Goal: Task Accomplishment & Management: Use online tool/utility

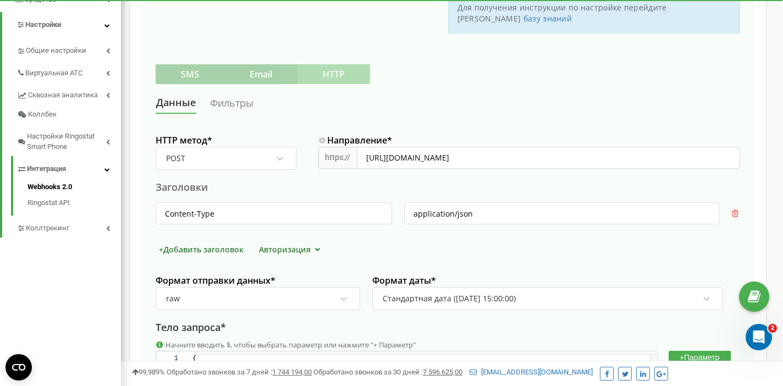
scroll to position [245, 0]
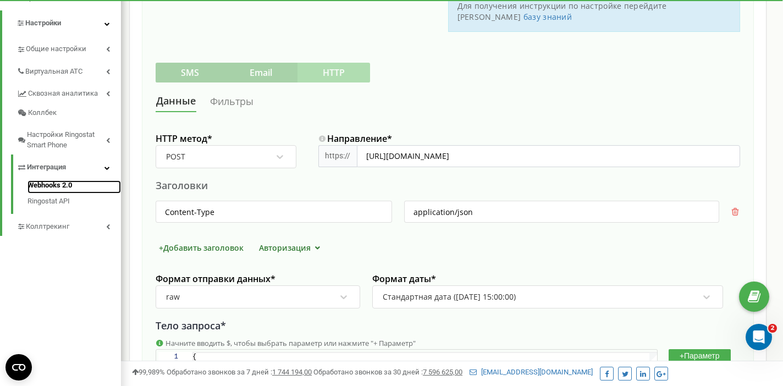
click at [50, 180] on link "Webhooks 2.0" at bounding box center [75, 186] width 94 height 13
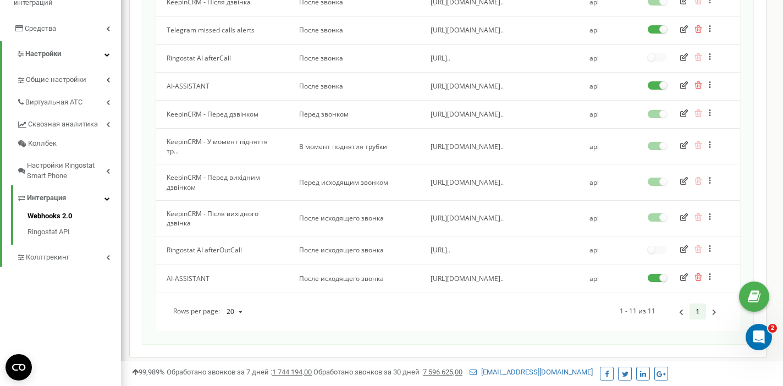
scroll to position [245, 0]
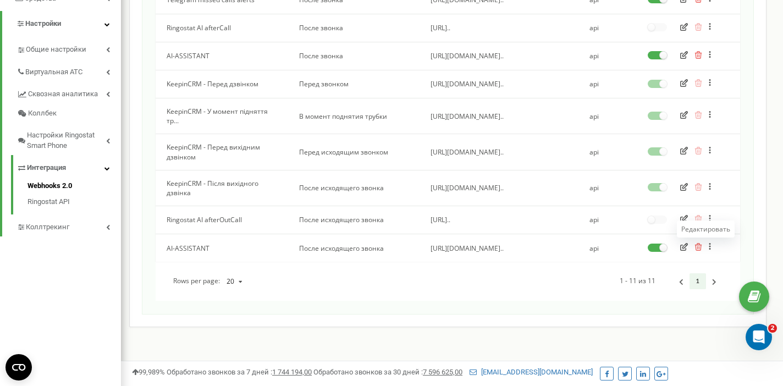
click at [684, 246] on icon "button" at bounding box center [684, 247] width 8 height 8
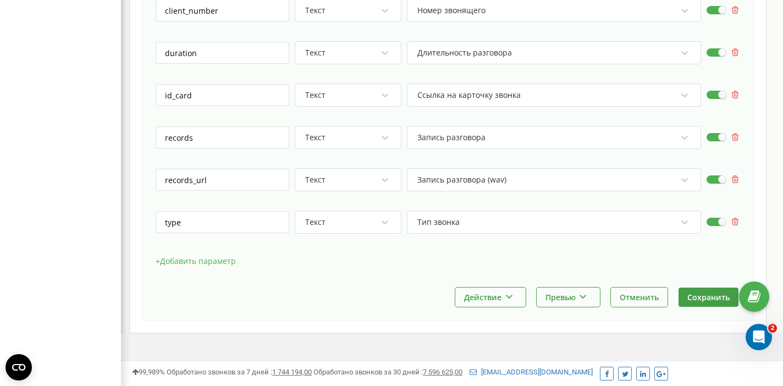
scroll to position [723, 0]
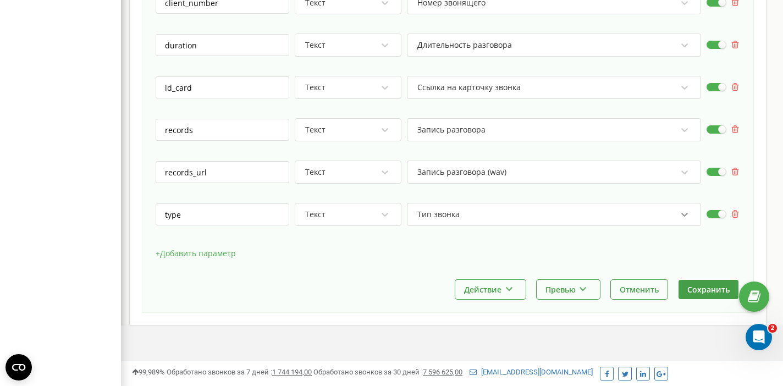
click at [684, 209] on icon at bounding box center [684, 214] width 11 height 11
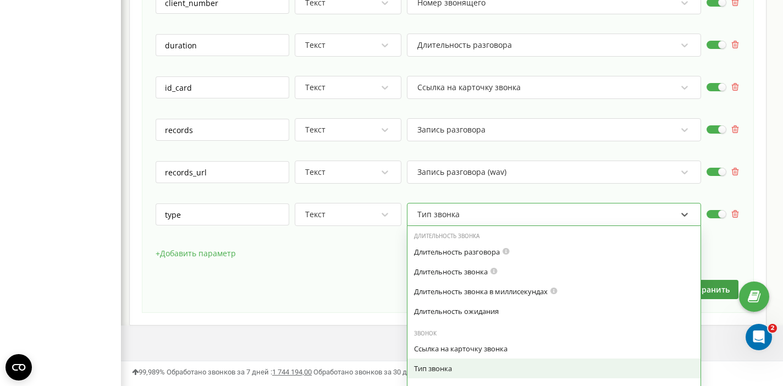
click at [362, 245] on div "+ Добавить параметр" at bounding box center [448, 259] width 585 height 28
